Goal: Find specific page/section: Find specific page/section

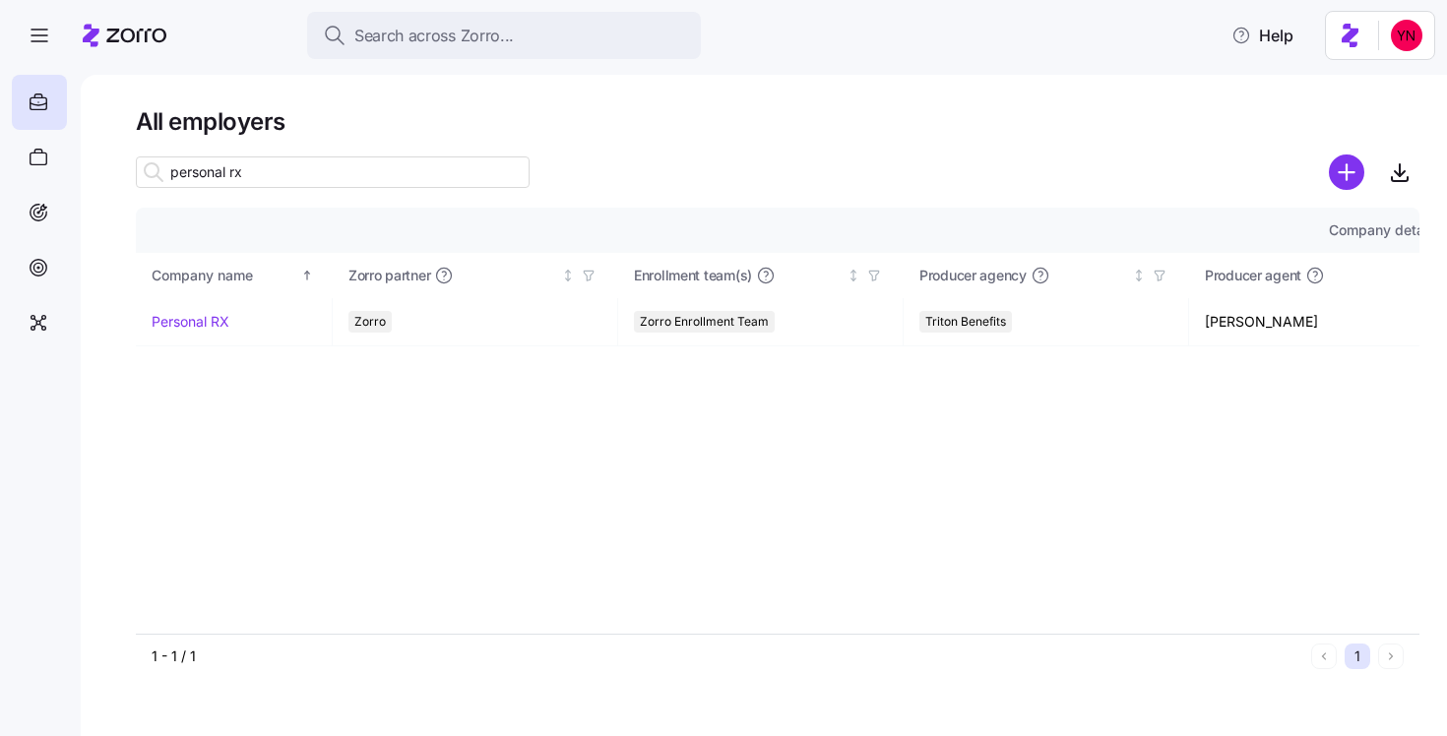
scroll to position [0, 2115]
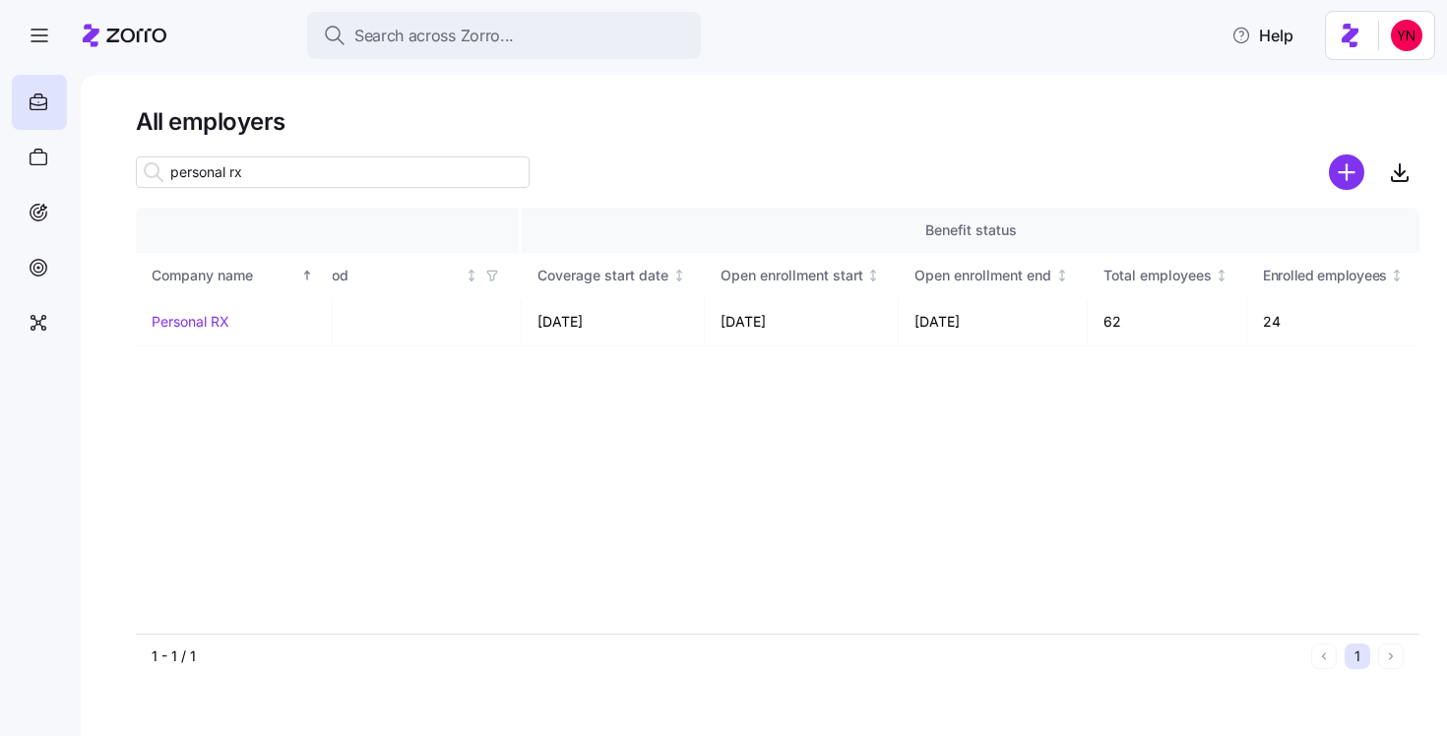
click at [152, 41] on icon at bounding box center [125, 36] width 84 height 24
click at [133, 38] on icon at bounding box center [136, 36] width 60 height 14
click at [123, 35] on icon at bounding box center [125, 36] width 84 height 24
click at [40, 83] on div at bounding box center [39, 102] width 55 height 55
click at [334, 188] on div "personal rx" at bounding box center [333, 172] width 394 height 39
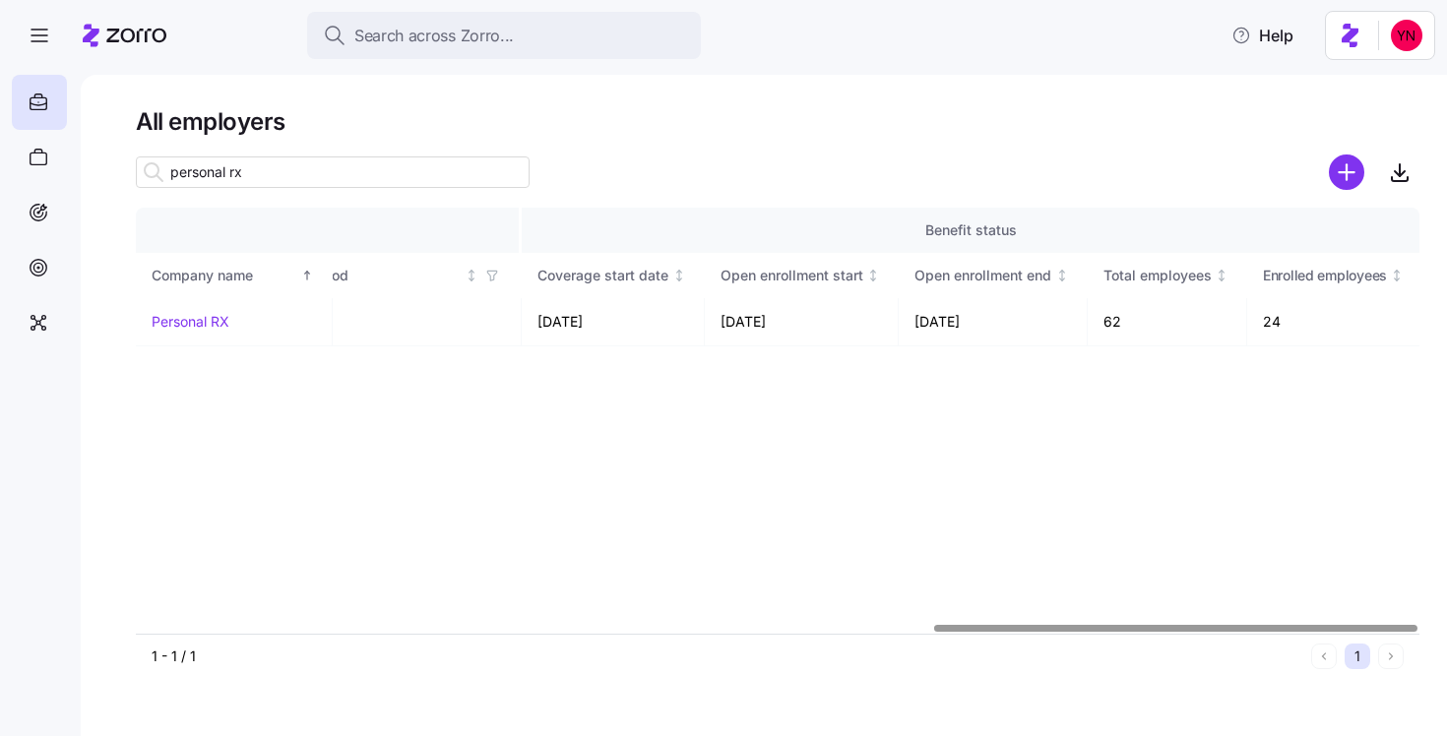
drag, startPoint x: 362, startPoint y: 183, endPoint x: -22, endPoint y: 160, distance: 384.6
click at [0, 160] on html "Search across Zorro... Help All employers personal rx Company details Benefit s…" at bounding box center [723, 362] width 1447 height 725
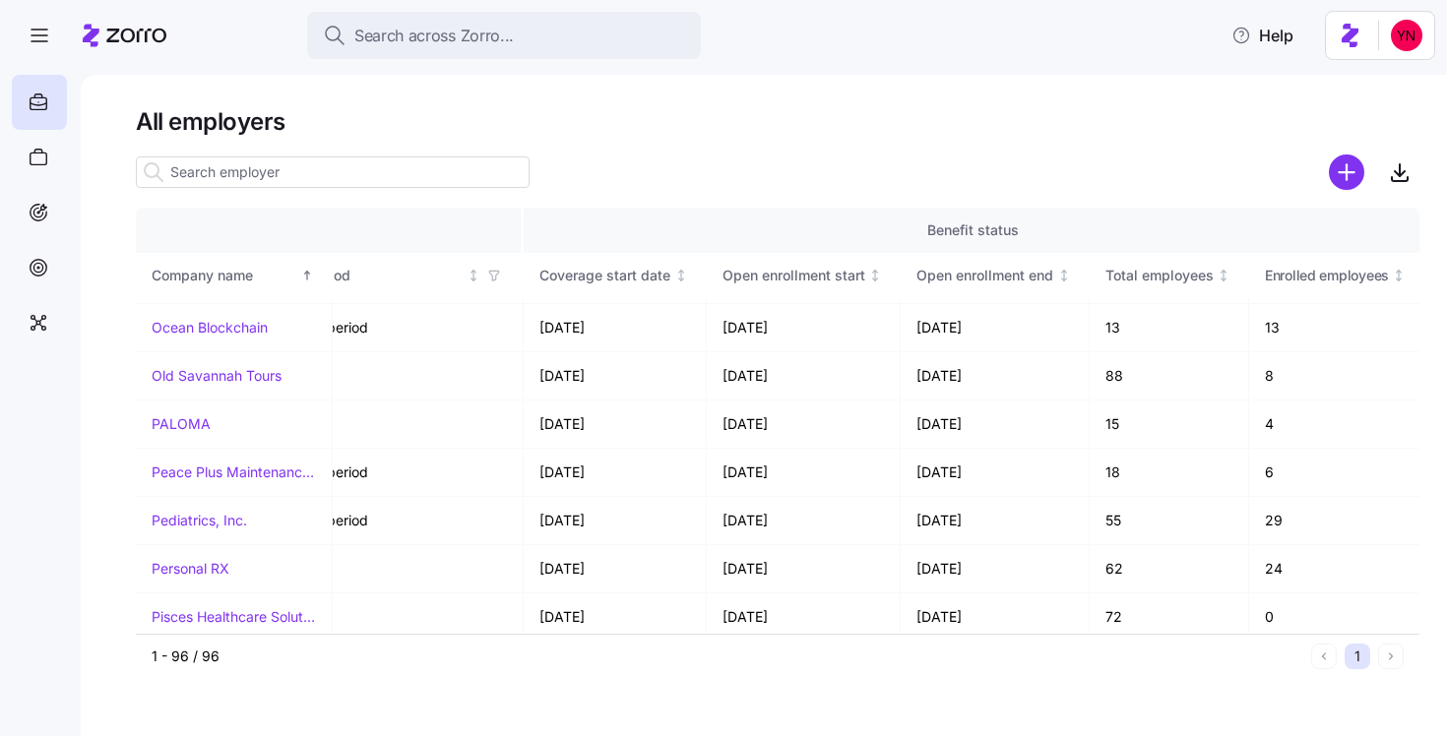
scroll to position [3468, 2115]
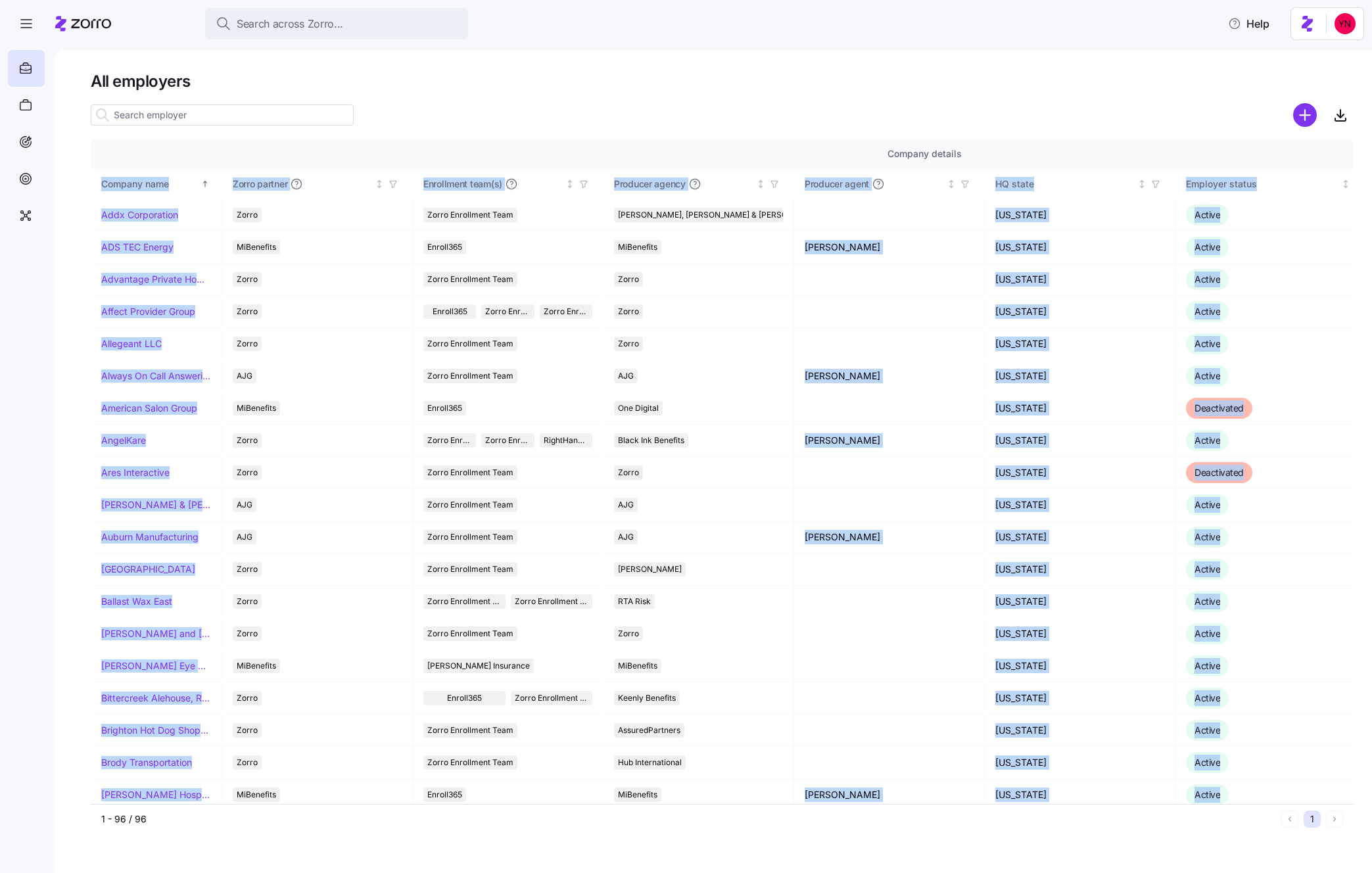
scroll to position [2487, 1006]
